Goal: Task Accomplishment & Management: Use online tool/utility

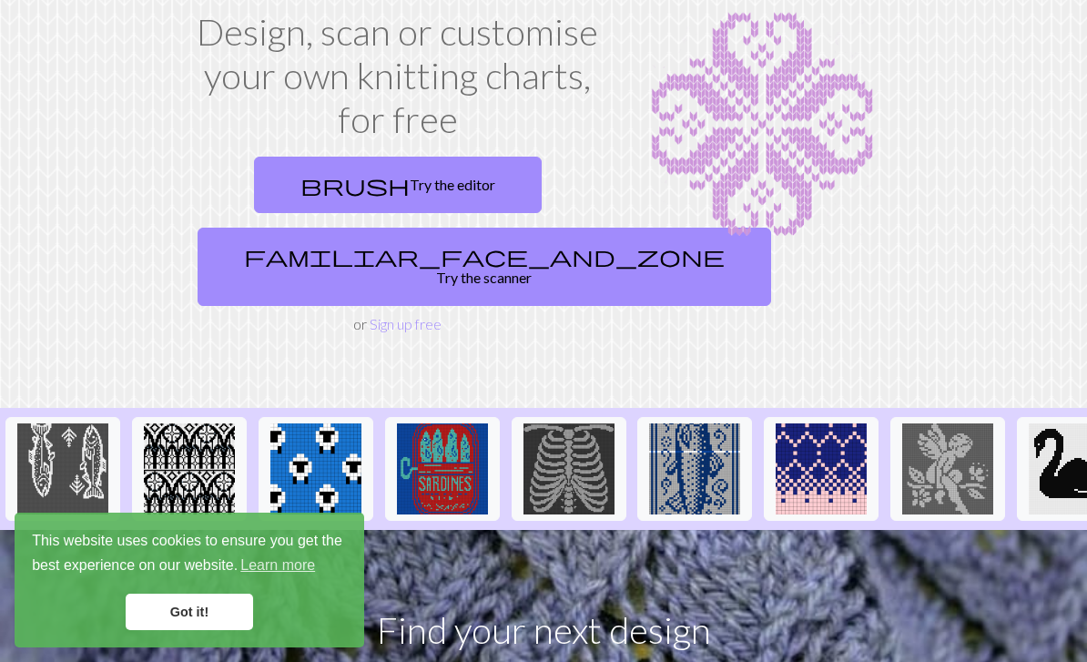
click at [316, 168] on link "brush Try the editor" at bounding box center [398, 185] width 288 height 56
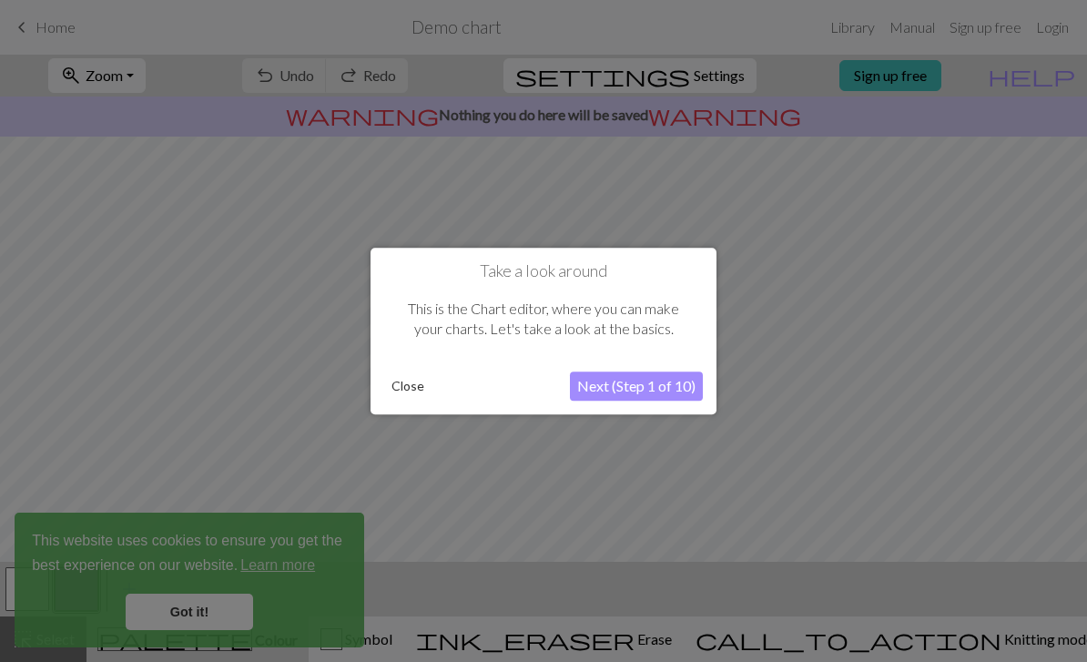
click at [389, 398] on button "Close" at bounding box center [407, 385] width 47 height 27
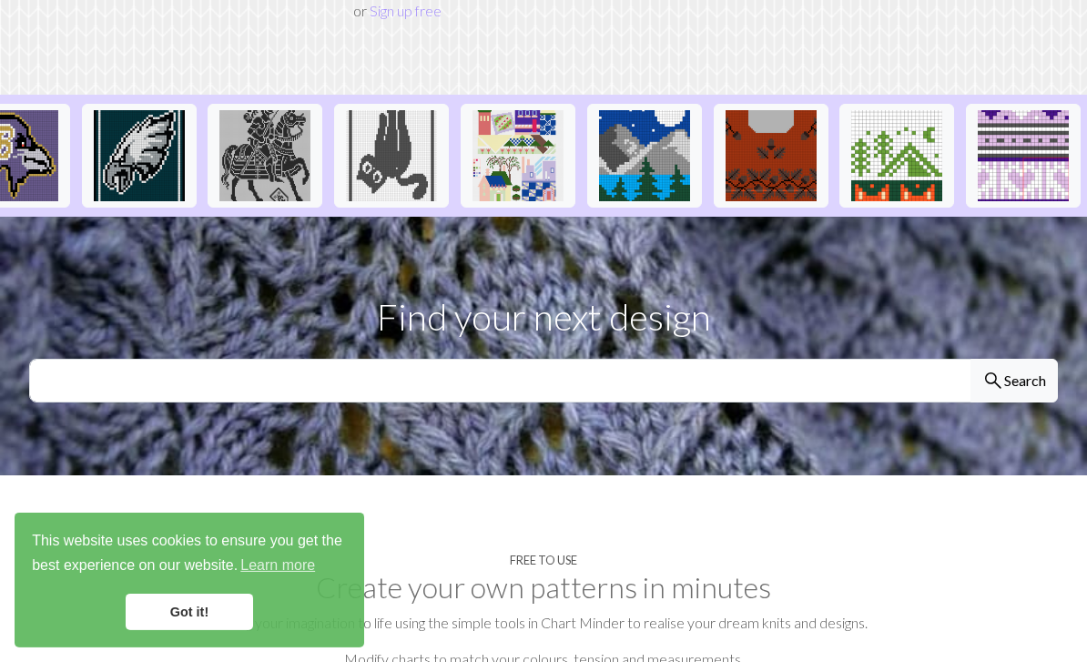
scroll to position [434, 0]
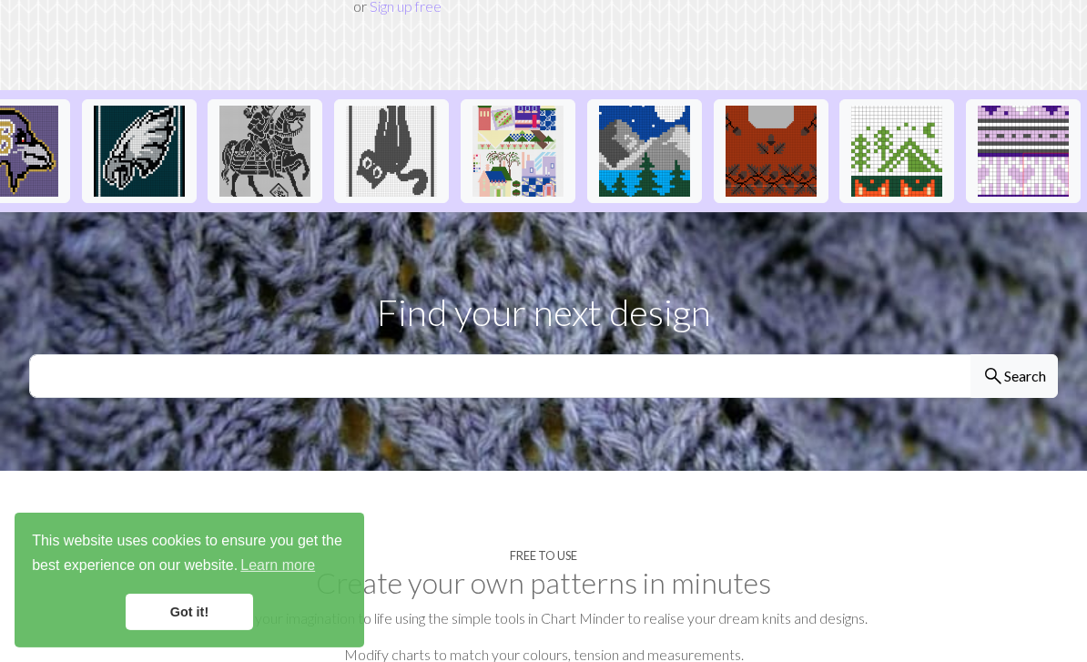
click at [786, 123] on img at bounding box center [770, 151] width 91 height 91
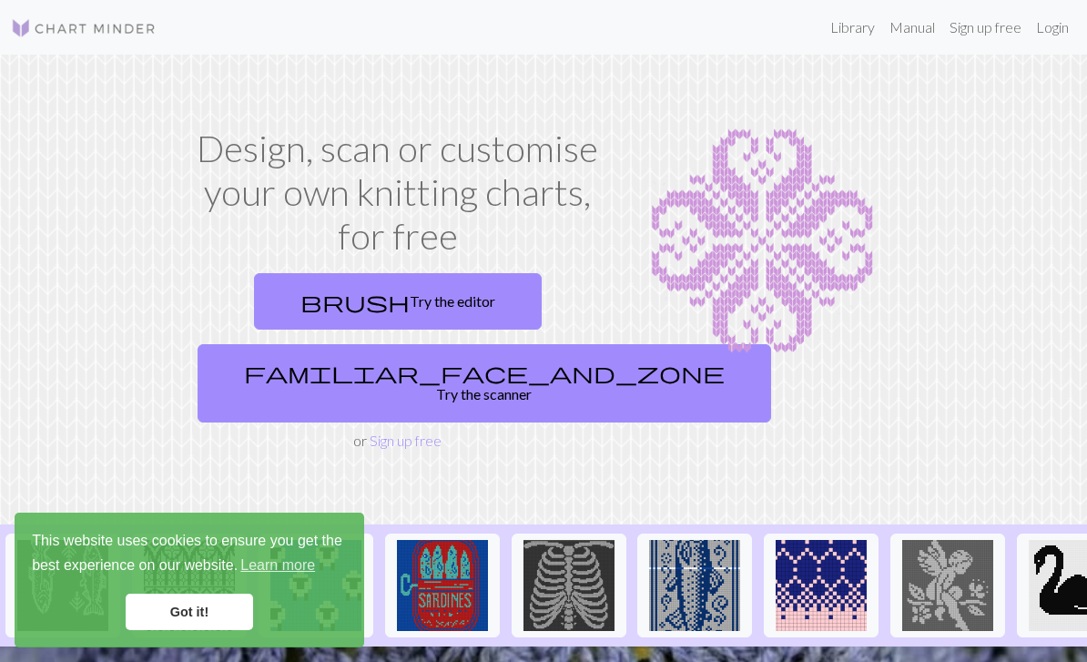
click at [1057, 27] on link "Login" at bounding box center [1051, 27] width 47 height 36
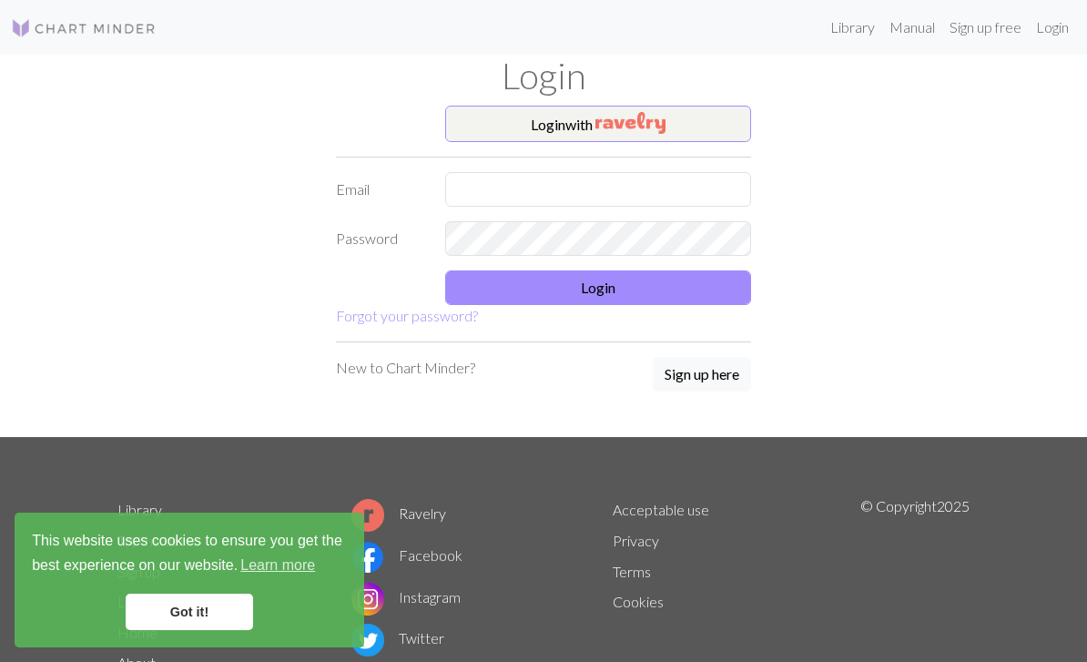
click at [644, 123] on img "button" at bounding box center [630, 123] width 70 height 22
